Goal: Task Accomplishment & Management: Manage account settings

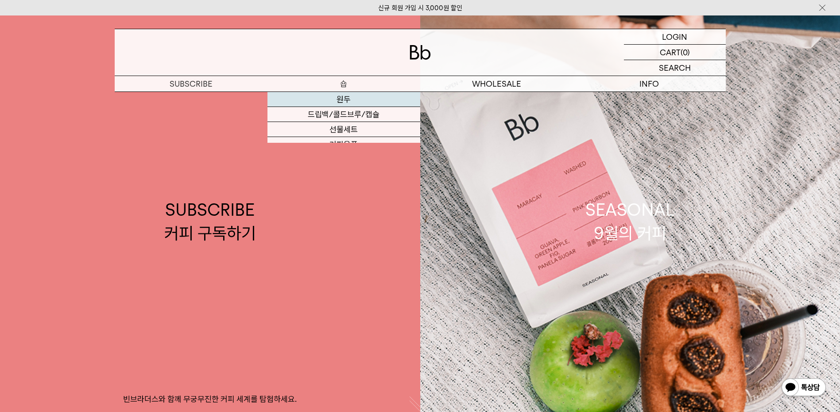
click at [344, 96] on link "원두" at bounding box center [343, 99] width 153 height 15
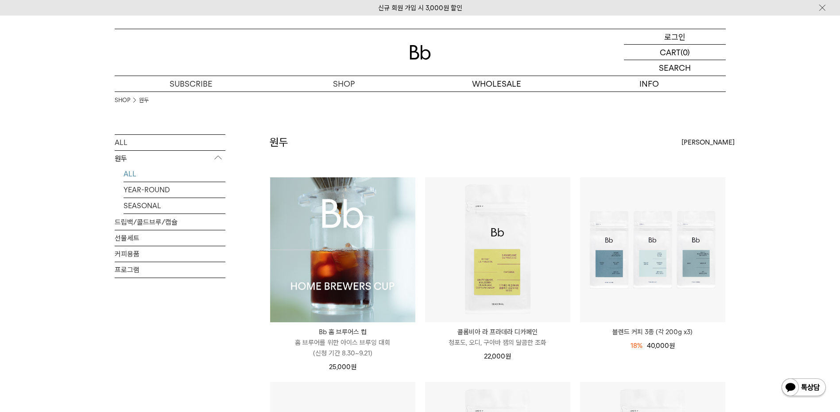
click at [676, 39] on p "로그인" at bounding box center [674, 36] width 21 height 15
click at [363, 242] on img at bounding box center [342, 249] width 145 height 145
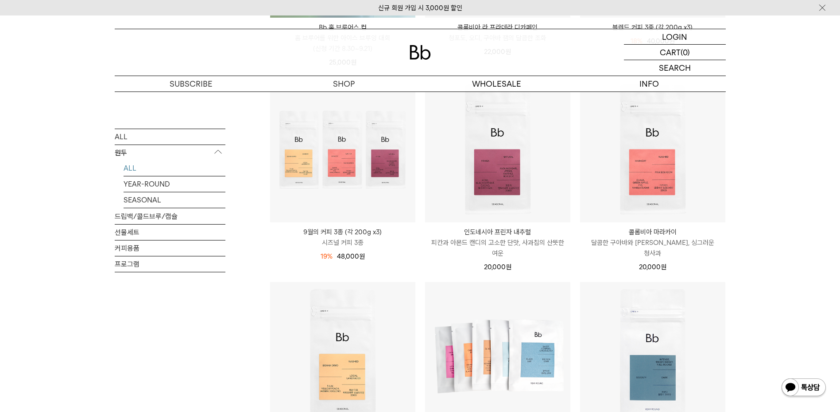
scroll to position [295, 0]
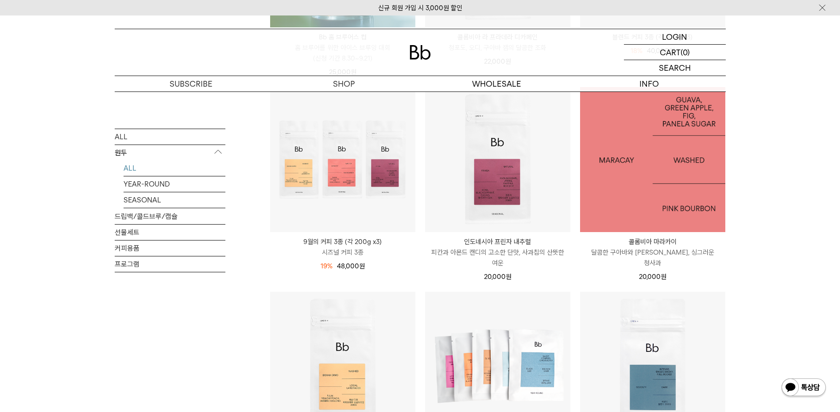
click at [671, 173] on img at bounding box center [652, 159] width 145 height 145
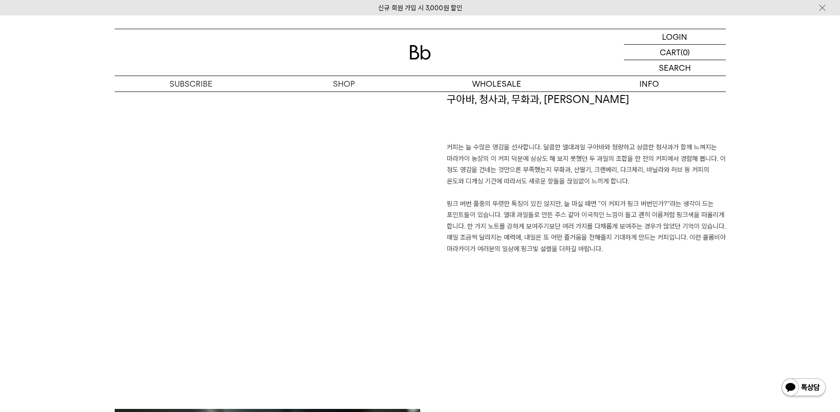
scroll to position [620, 0]
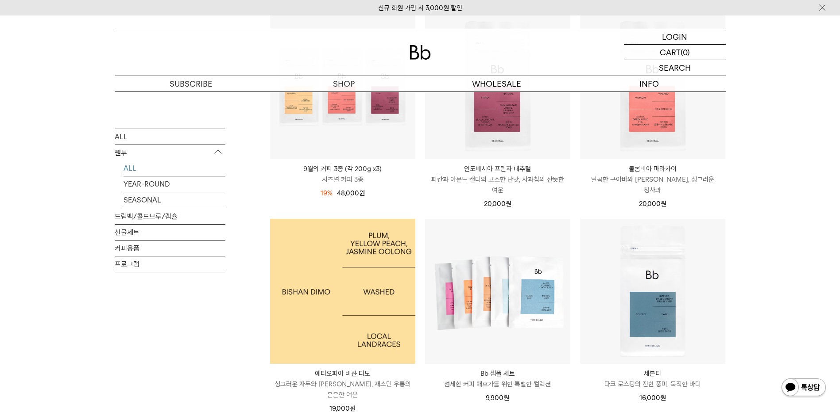
click at [351, 262] on img at bounding box center [342, 291] width 145 height 145
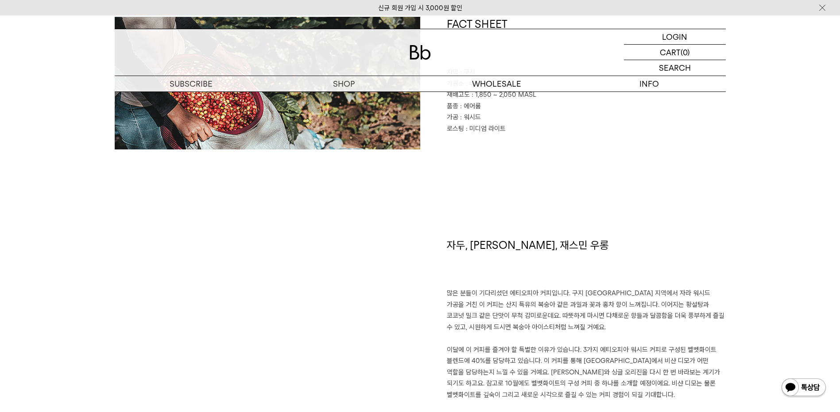
scroll to position [473, 0]
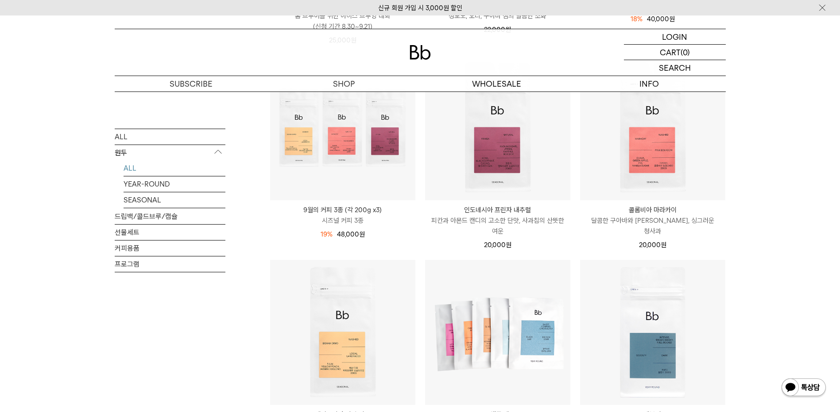
scroll to position [322, 0]
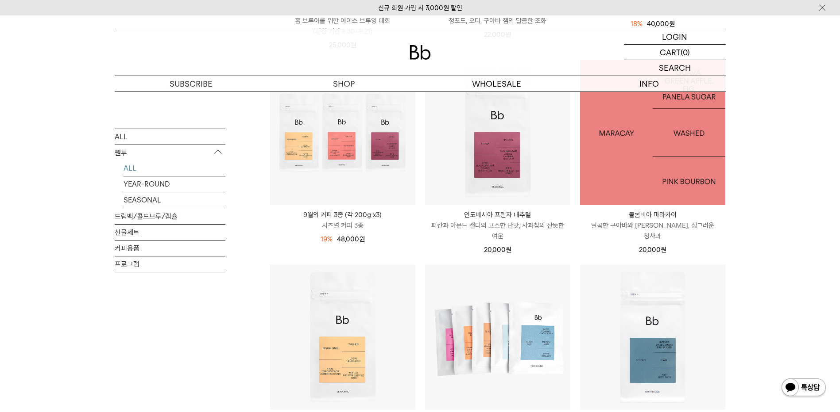
click at [637, 129] on img at bounding box center [652, 132] width 145 height 145
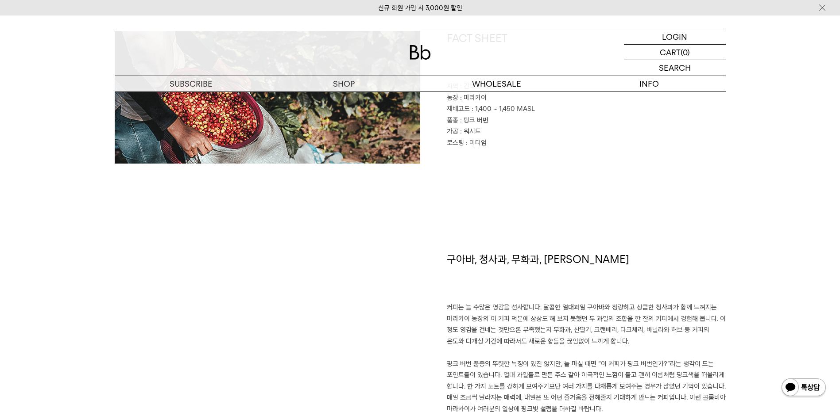
scroll to position [435, 0]
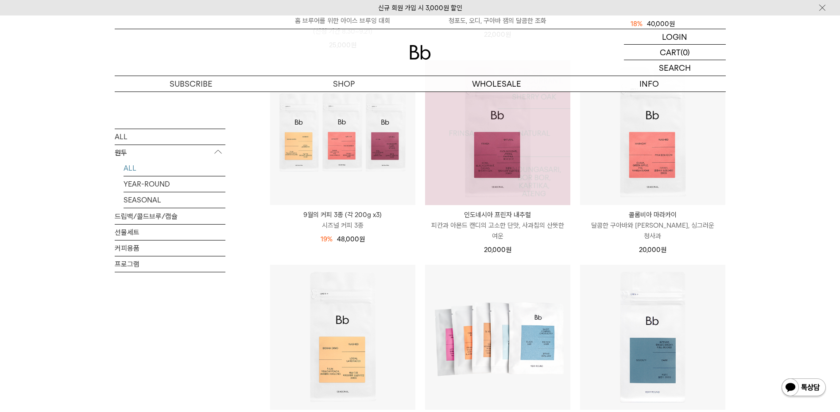
click at [491, 127] on img at bounding box center [497, 132] width 145 height 145
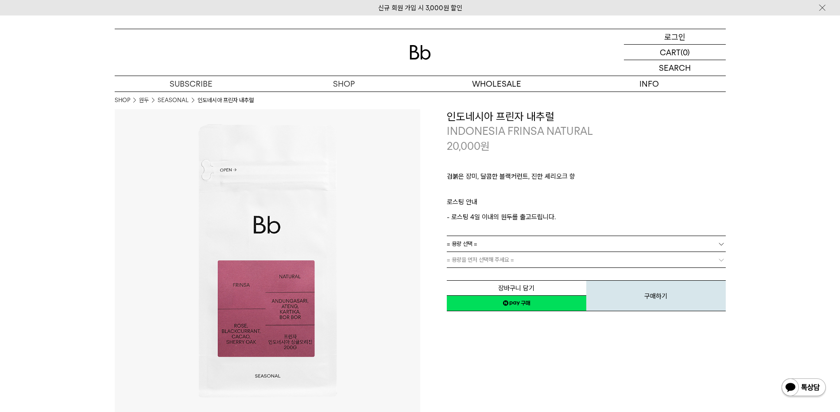
click at [678, 36] on p "로그인" at bounding box center [674, 36] width 21 height 15
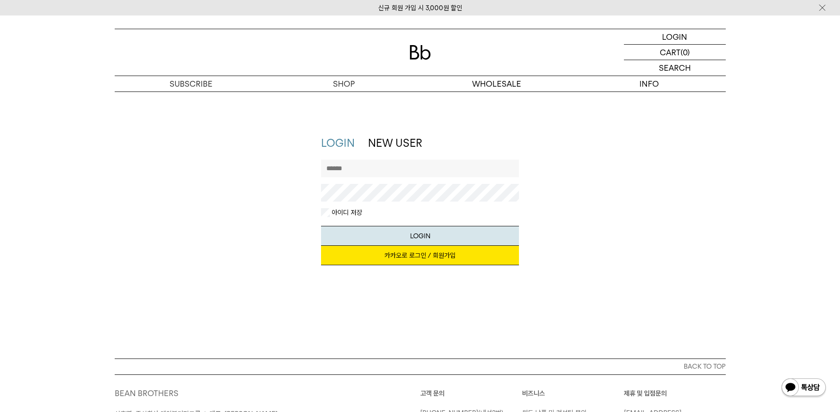
click at [363, 172] on input "text" at bounding box center [420, 169] width 198 height 18
type input "*"
click at [363, 172] on input "*********" at bounding box center [420, 169] width 198 height 18
type input "**********"
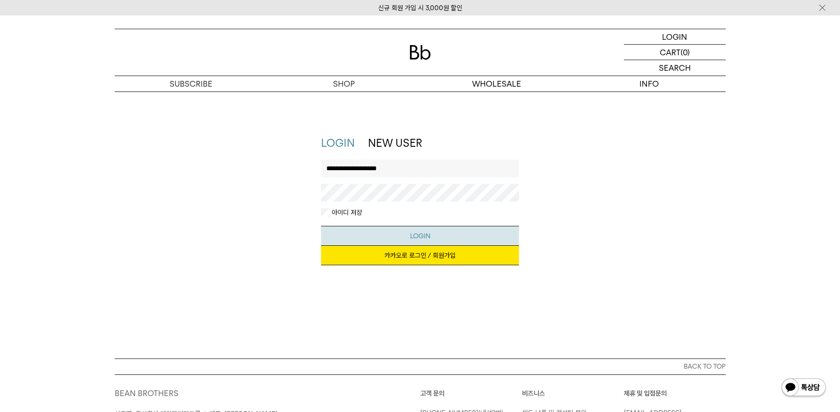
click at [396, 235] on button "LOGIN" at bounding box center [420, 236] width 198 height 20
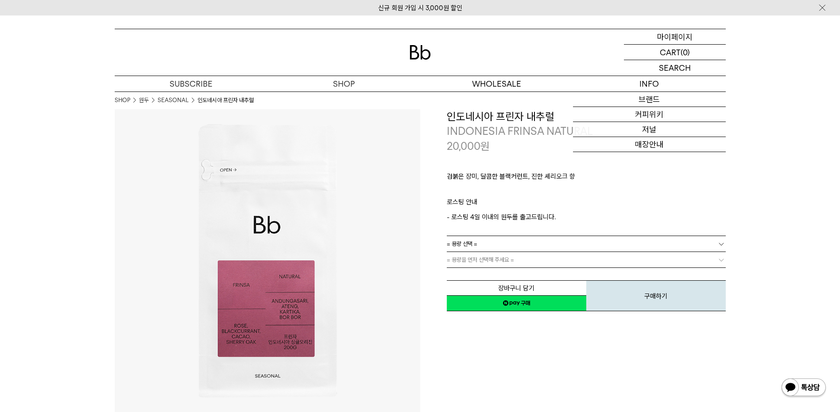
click at [670, 36] on p "마이페이지" at bounding box center [674, 36] width 35 height 15
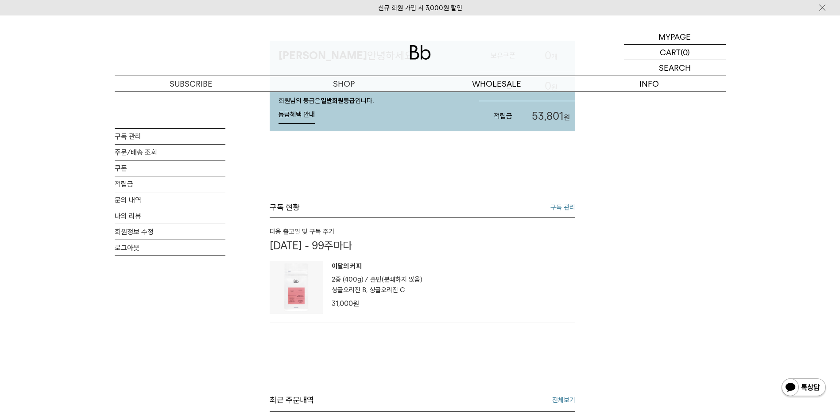
scroll to position [89, 0]
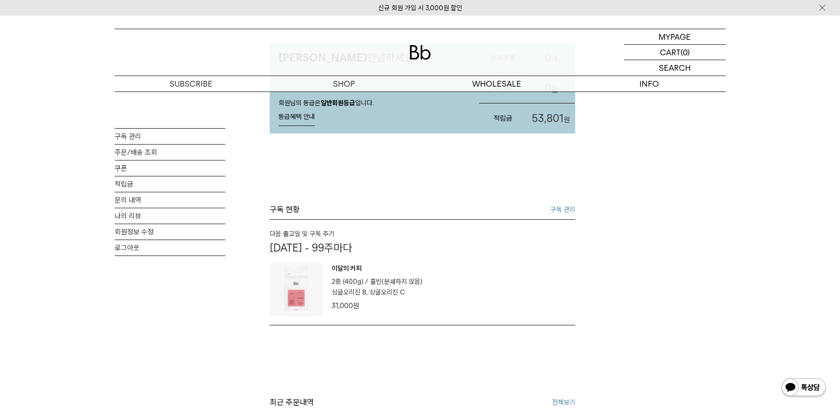
click at [562, 215] on link "구독 관리" at bounding box center [562, 209] width 25 height 11
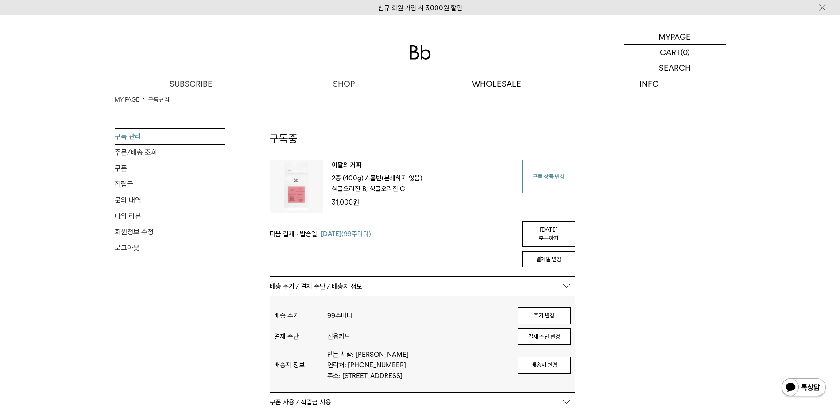
click at [547, 178] on link "구독 상품 변경" at bounding box center [548, 177] width 53 height 34
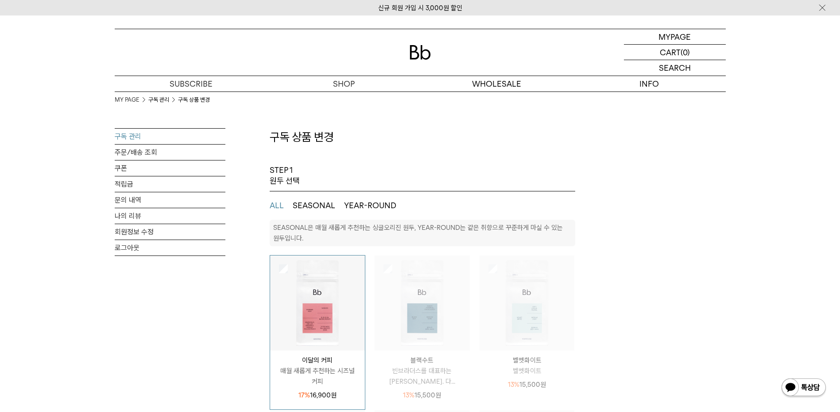
select select "**"
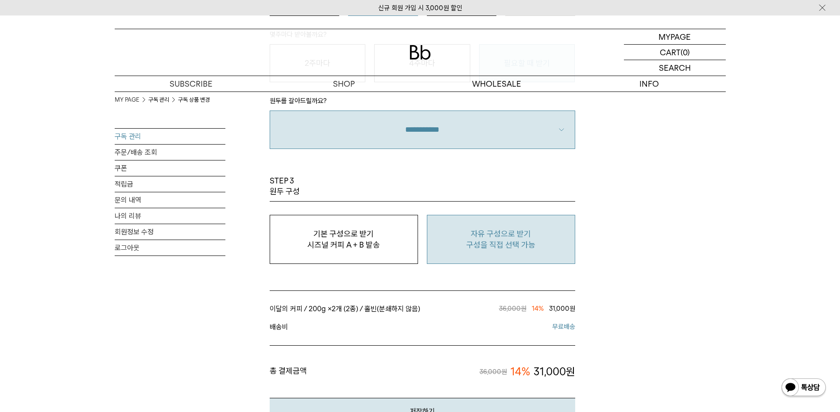
scroll to position [664, 0]
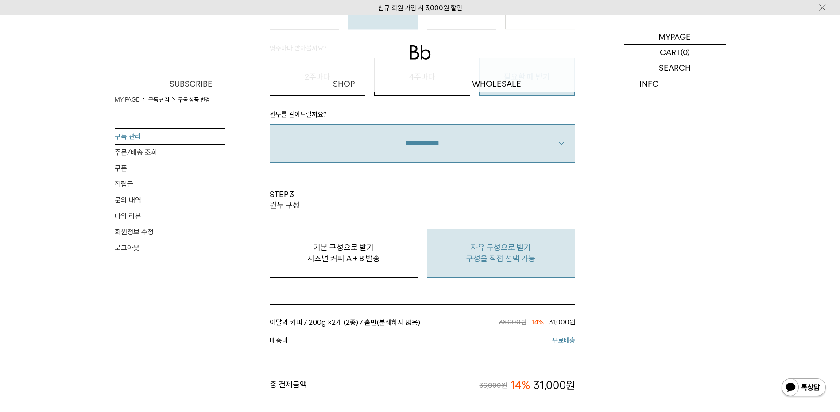
click at [496, 250] on p "자유 구성으로 받기" at bounding box center [501, 248] width 139 height 11
type input "*"
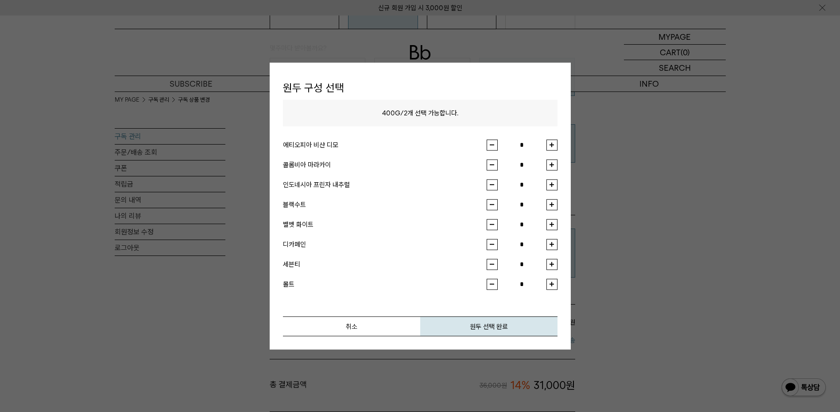
click at [550, 184] on button "button" at bounding box center [551, 184] width 11 height 11
type input "*"
click at [550, 144] on button "button" at bounding box center [551, 144] width 11 height 11
type input "*"
click at [490, 328] on button "원두 선택 완료" at bounding box center [488, 326] width 137 height 20
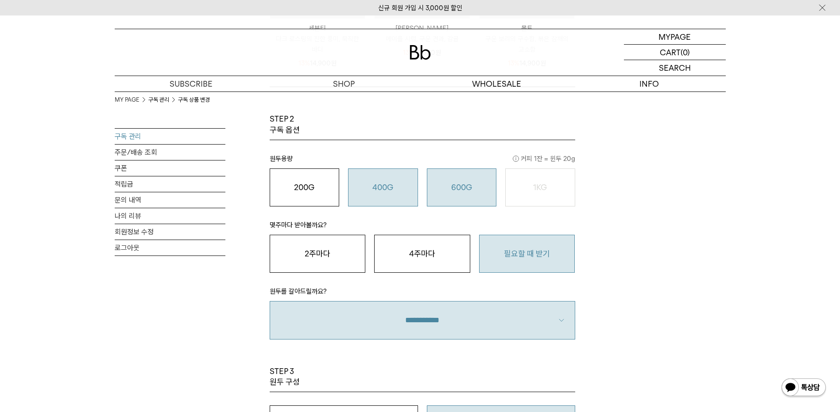
click at [451, 187] on o "600G" at bounding box center [461, 187] width 21 height 9
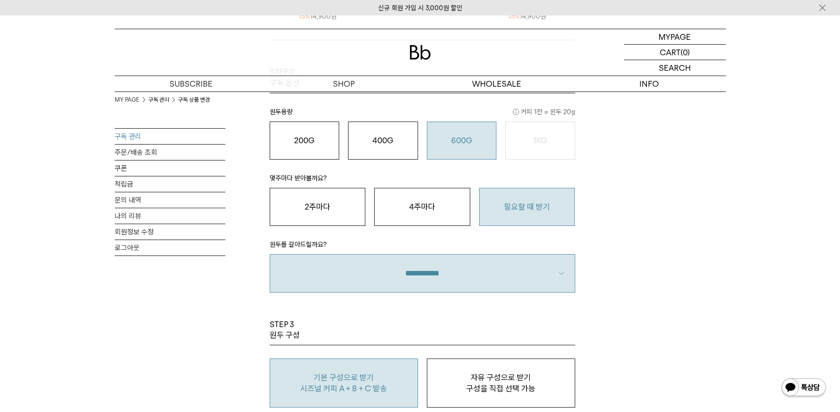
scroll to position [531, 0]
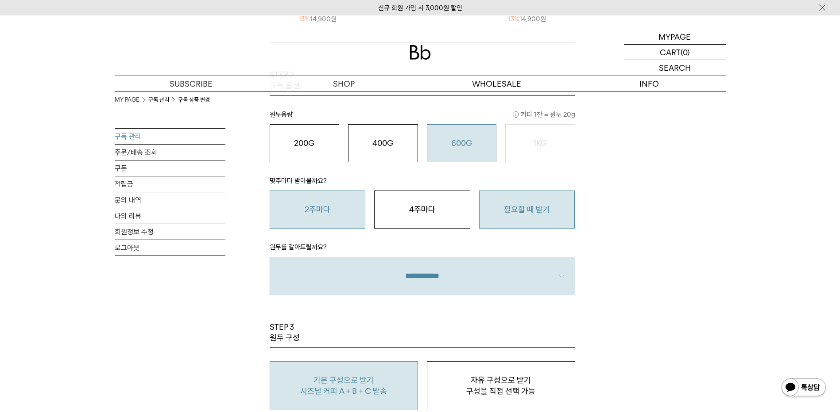
click at [313, 216] on button "2주마다" at bounding box center [318, 210] width 96 height 38
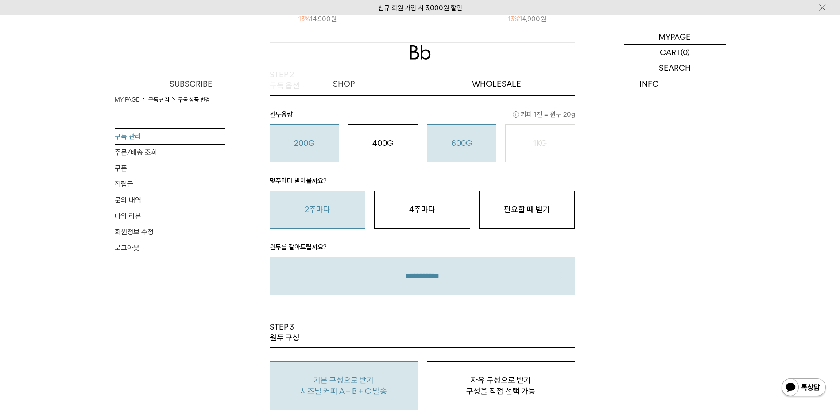
click at [309, 158] on button "200G 16,900 원" at bounding box center [305, 143] width 70 height 38
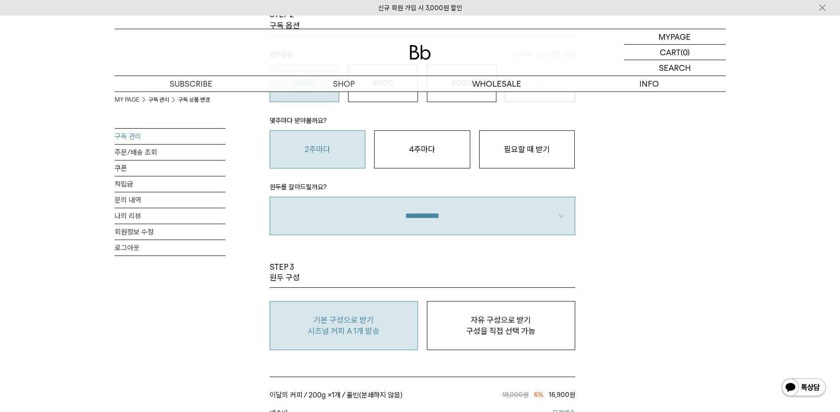
scroll to position [575, 0]
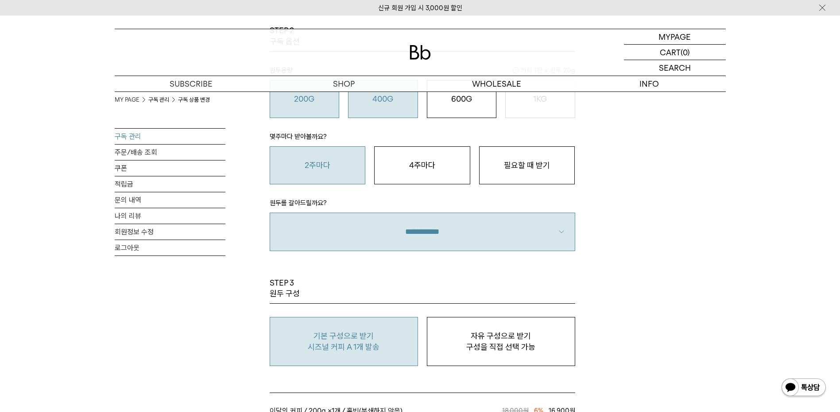
click at [397, 112] on button "400G 31,000 원" at bounding box center [383, 99] width 70 height 38
click at [476, 112] on button "600G 43,000 원" at bounding box center [462, 99] width 70 height 38
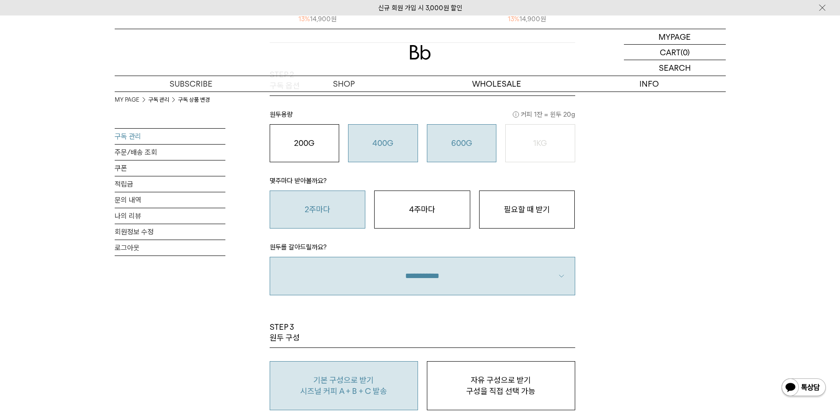
click at [379, 139] on o "400G" at bounding box center [382, 143] width 21 height 9
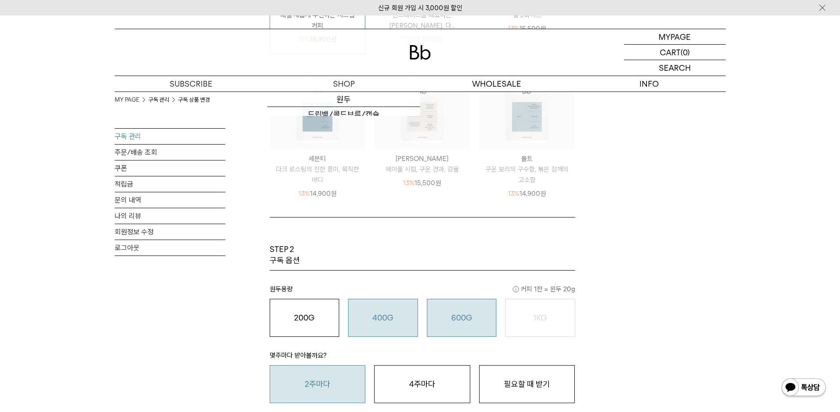
scroll to position [354, 0]
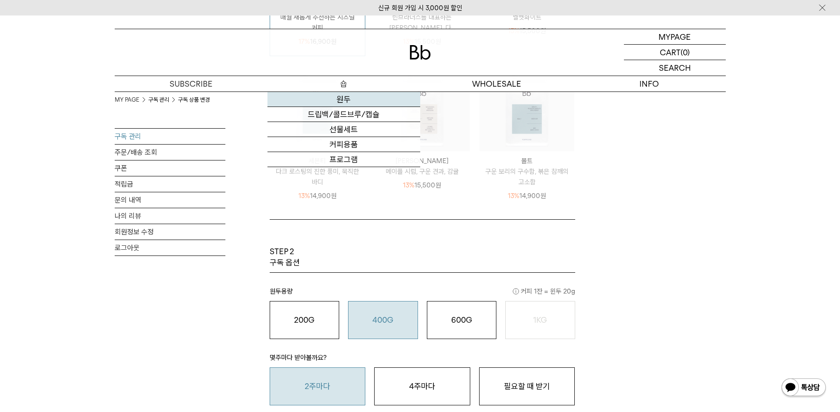
click at [334, 101] on link "원두" at bounding box center [343, 99] width 153 height 15
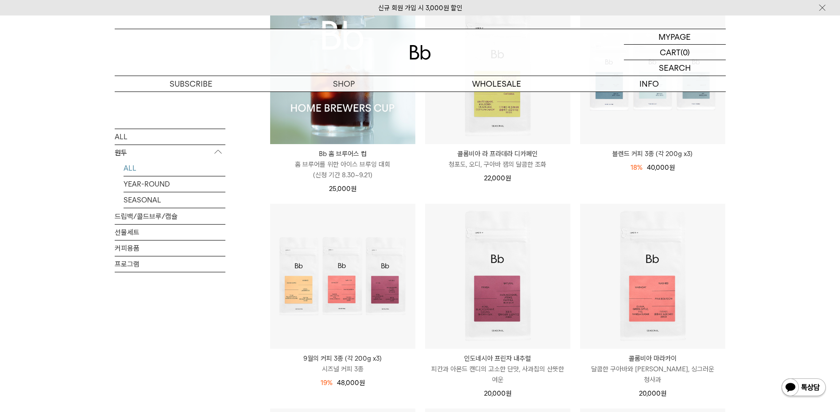
scroll to position [177, 0]
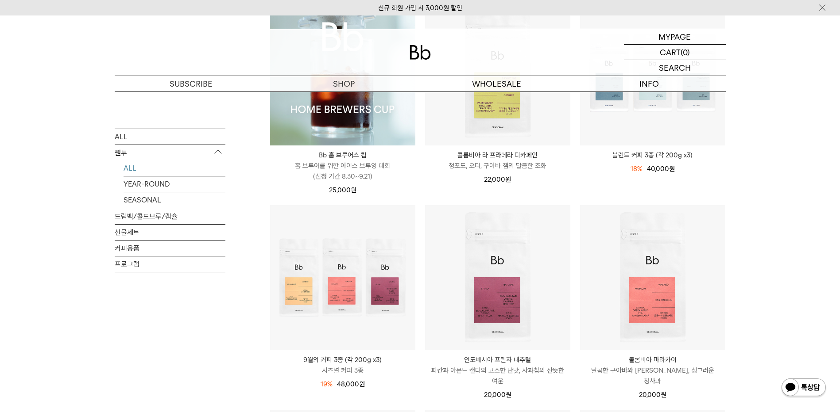
click at [341, 163] on p "홈 브루어를 위한 아이스 브루잉 대회 (신청 기간 8.30~9.21)" at bounding box center [342, 171] width 145 height 21
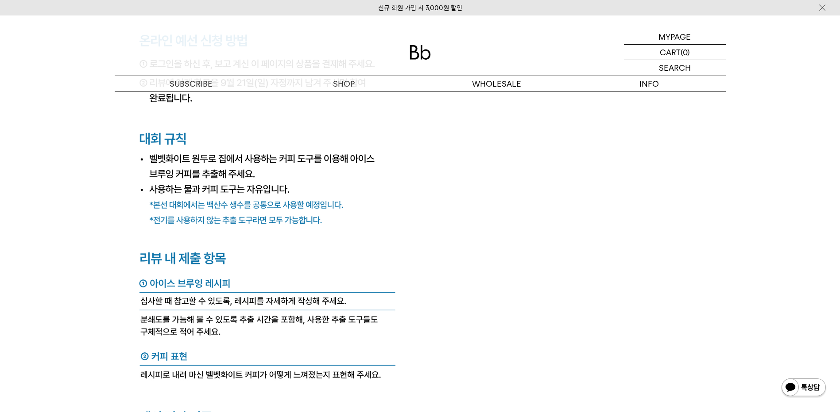
scroll to position [3633, 0]
